Goal: Information Seeking & Learning: Check status

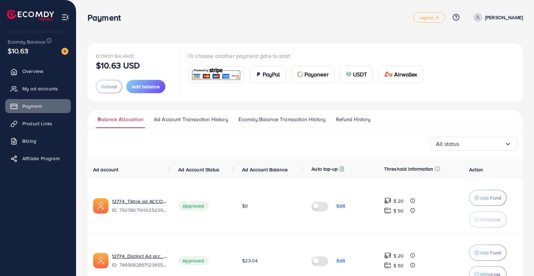
scroll to position [204, 0]
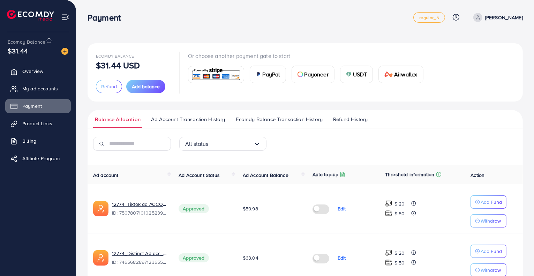
click at [298, 115] on span "Ecomdy Balance Transaction History" at bounding box center [279, 119] width 87 height 8
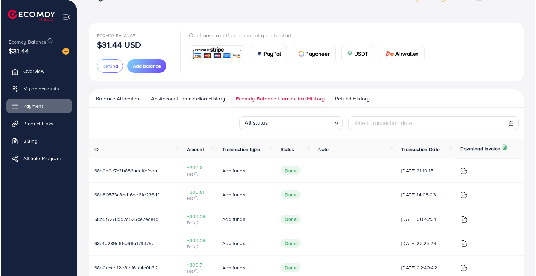
scroll to position [21, 0]
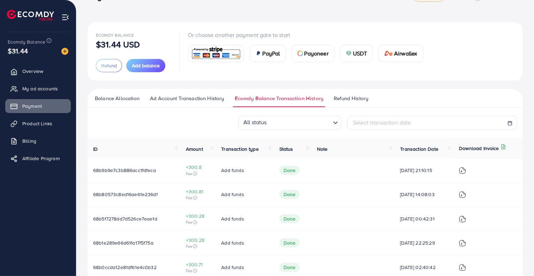
click at [466, 171] on img at bounding box center [462, 170] width 7 height 7
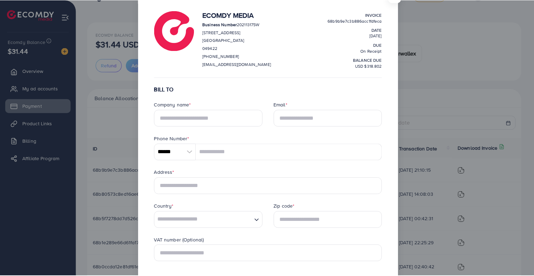
scroll to position [0, 0]
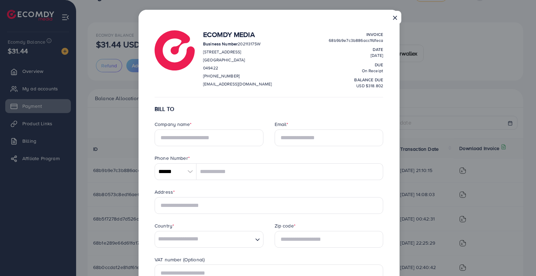
click at [393, 16] on button "×" at bounding box center [395, 17] width 13 height 13
